Goal: Information Seeking & Learning: Learn about a topic

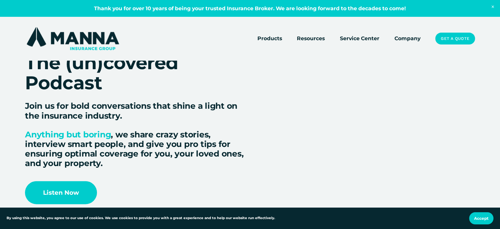
scroll to position [1283, 0]
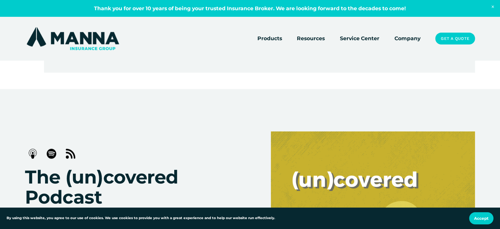
click at [410, 37] on link "Company" at bounding box center [408, 38] width 26 height 9
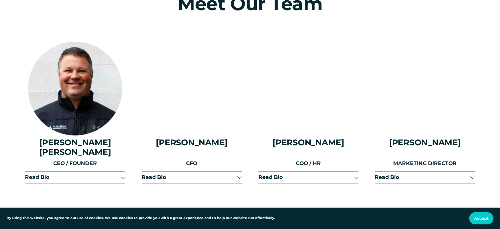
scroll to position [822, 0]
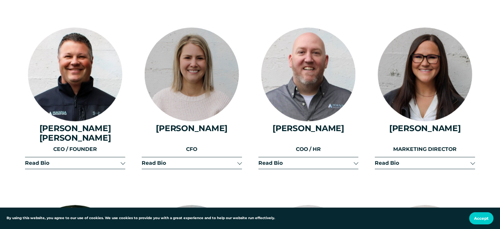
click at [240, 162] on div at bounding box center [239, 162] width 5 height 5
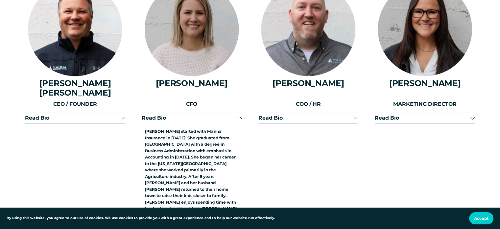
scroll to position [855, 0]
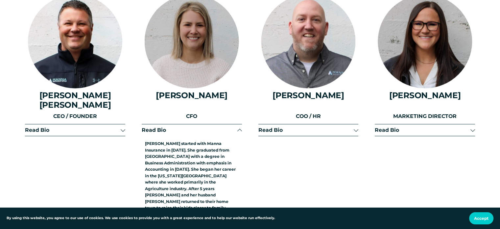
click at [70, 127] on span "Read Bio" at bounding box center [73, 130] width 96 height 6
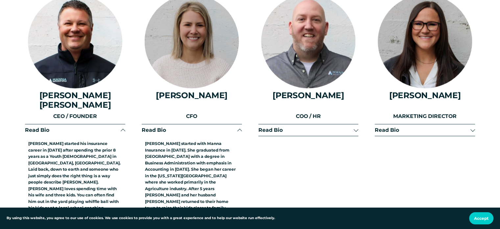
click at [278, 127] on span "Read Bio" at bounding box center [306, 130] width 96 height 6
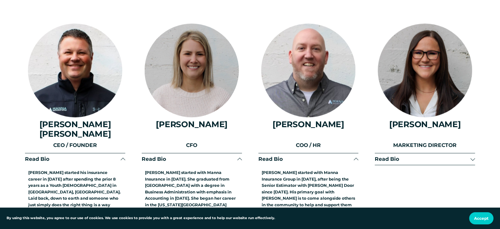
scroll to position [822, 0]
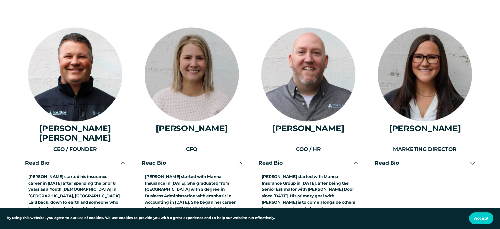
click at [415, 164] on button "Read Bio" at bounding box center [425, 163] width 100 height 12
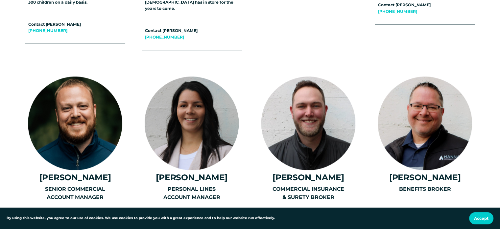
scroll to position [1151, 0]
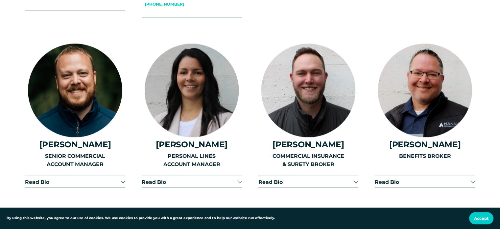
click at [75, 178] on span "Read Bio" at bounding box center [73, 181] width 96 height 6
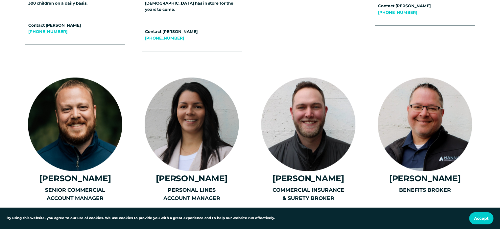
scroll to position [1118, 0]
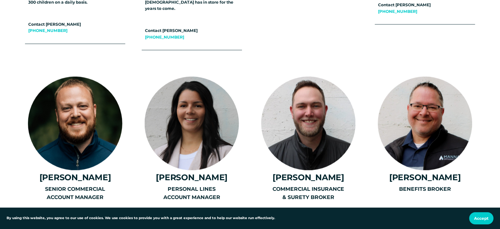
click at [187, 135] on div at bounding box center [192, 122] width 94 height 93
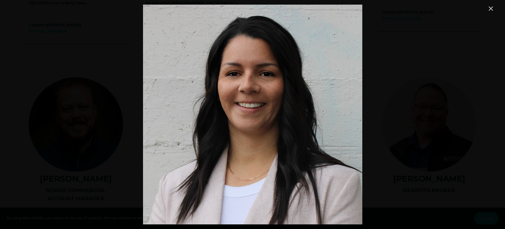
click at [492, 9] on link "Close" at bounding box center [491, 9] width 8 height 8
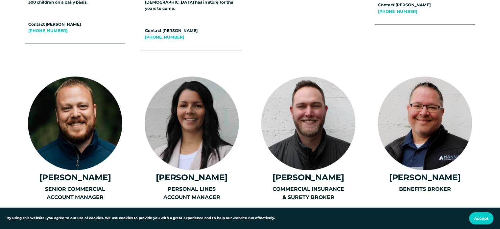
click at [194, 211] on span "Read Bio" at bounding box center [190, 214] width 96 height 6
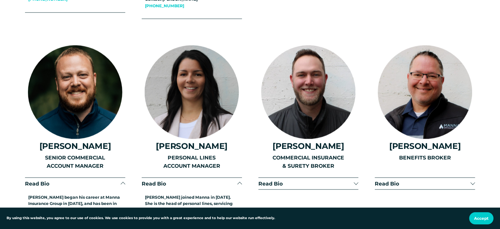
scroll to position [1151, 0]
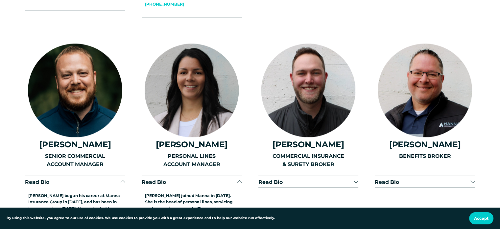
click at [435, 86] on div at bounding box center [425, 89] width 94 height 93
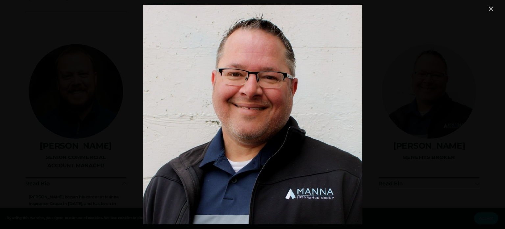
click at [493, 7] on link "Close" at bounding box center [491, 9] width 8 height 8
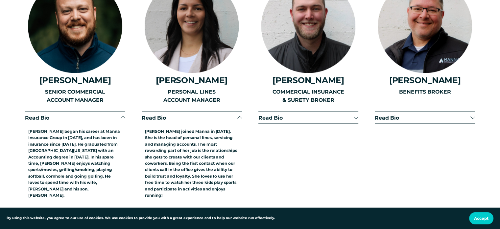
scroll to position [1217, 0]
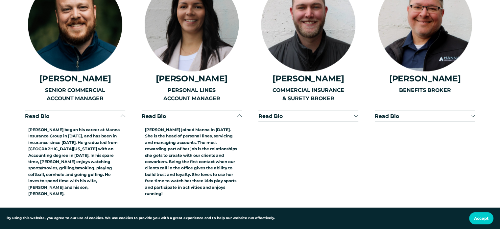
click at [416, 112] on span "Read Bio" at bounding box center [423, 115] width 96 height 6
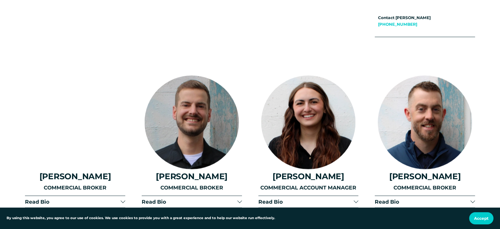
scroll to position [1480, 0]
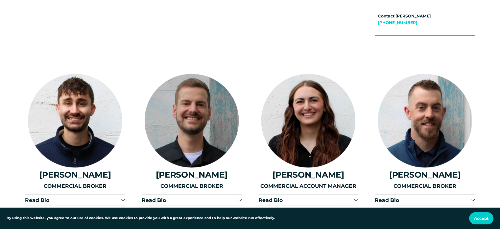
click at [270, 197] on span "Read Bio" at bounding box center [306, 200] width 96 height 6
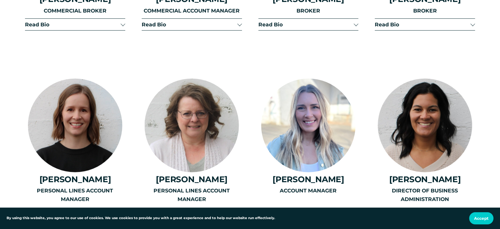
scroll to position [1973, 0]
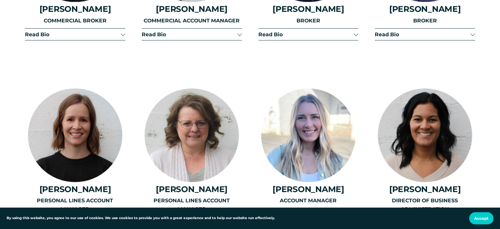
click at [283, 196] on div "ACCOUNT MANAGER" at bounding box center [308, 219] width 100 height 46
click at [285, 196] on div "ACCOUNT MANAGER" at bounding box center [308, 219] width 100 height 46
click at [355, 196] on div "ACCOUNT MANAGER" at bounding box center [308, 219] width 100 height 46
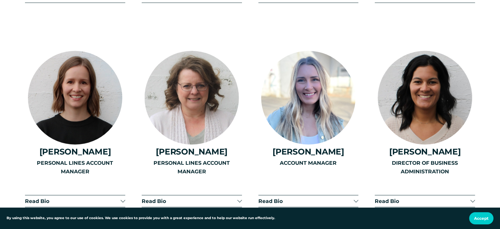
scroll to position [2006, 0]
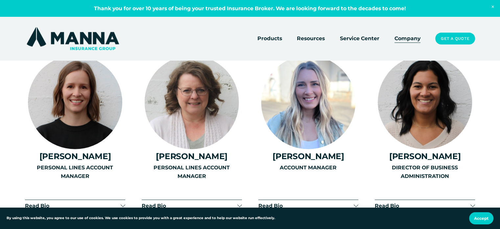
click at [354, 163] on div "ACCOUNT MANAGER" at bounding box center [308, 186] width 100 height 46
click at [281, 163] on div "ACCOUNT MANAGER" at bounding box center [308, 186] width 100 height 46
click at [283, 163] on div "ACCOUNT MANAGER" at bounding box center [308, 186] width 100 height 46
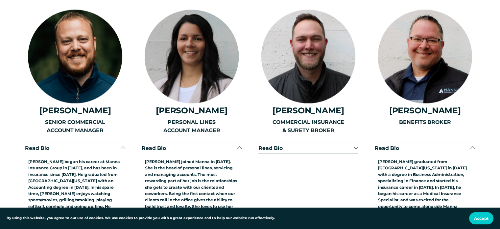
scroll to position [1184, 0]
